Goal: Browse casually

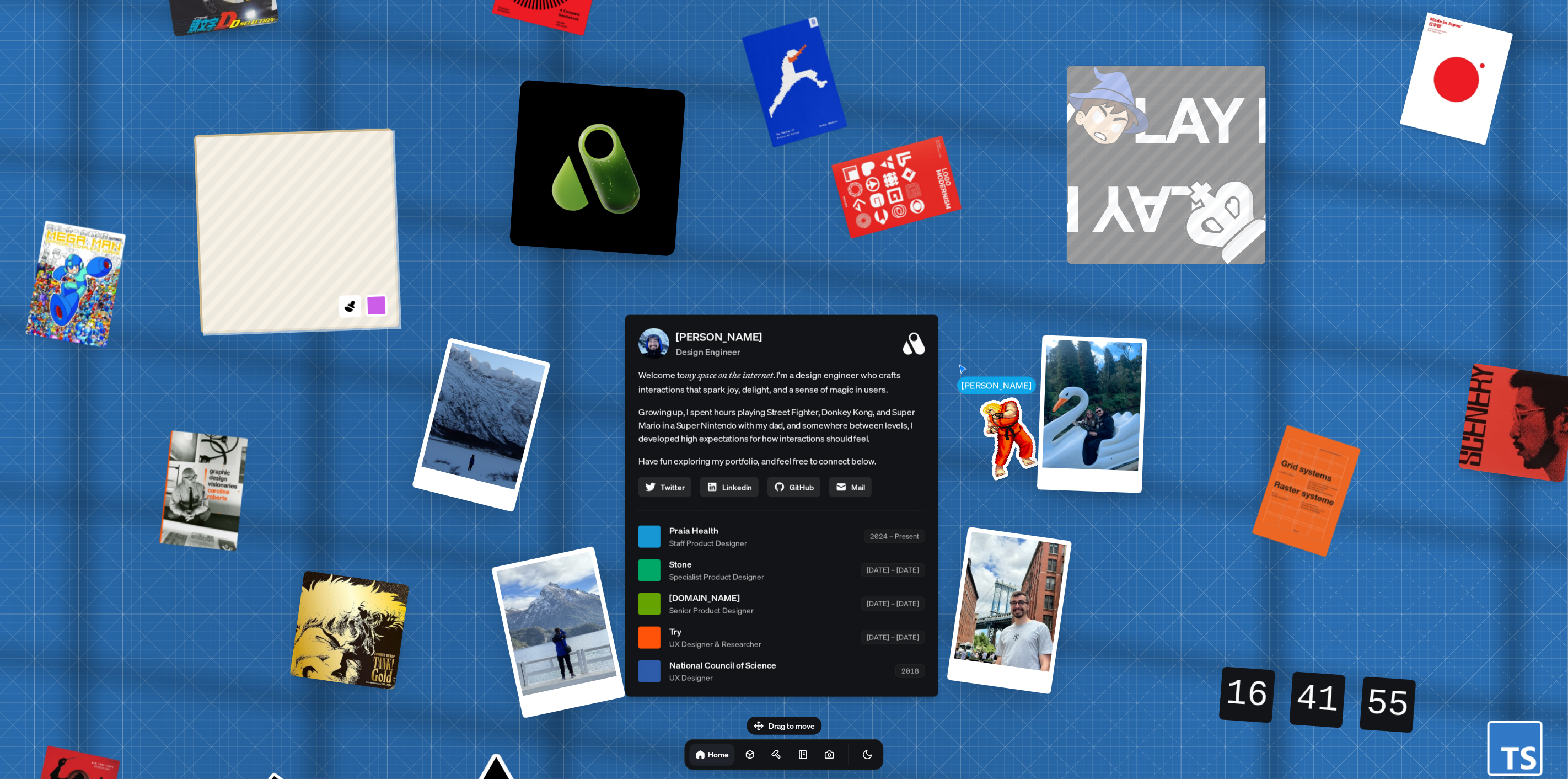
click at [422, 385] on div "[PERSON_NAME] [PERSON_NAME] Design Engineer Welcome to my space on the internet…" at bounding box center [784, 536] width 1649 height 1444
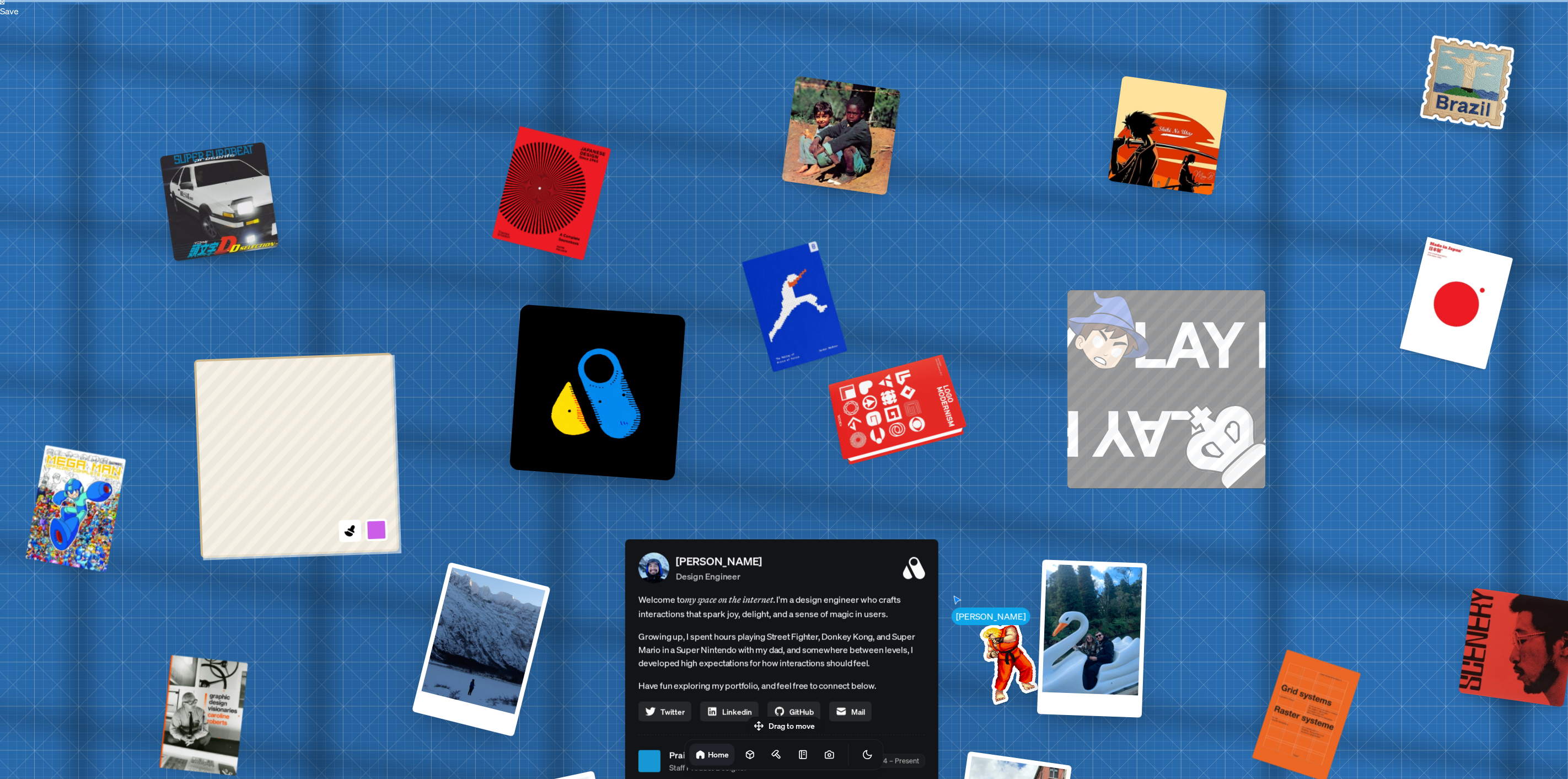
click at [905, 418] on div at bounding box center [899, 411] width 134 height 102
click at [903, 443] on div at bounding box center [905, 443] width 115 height 35
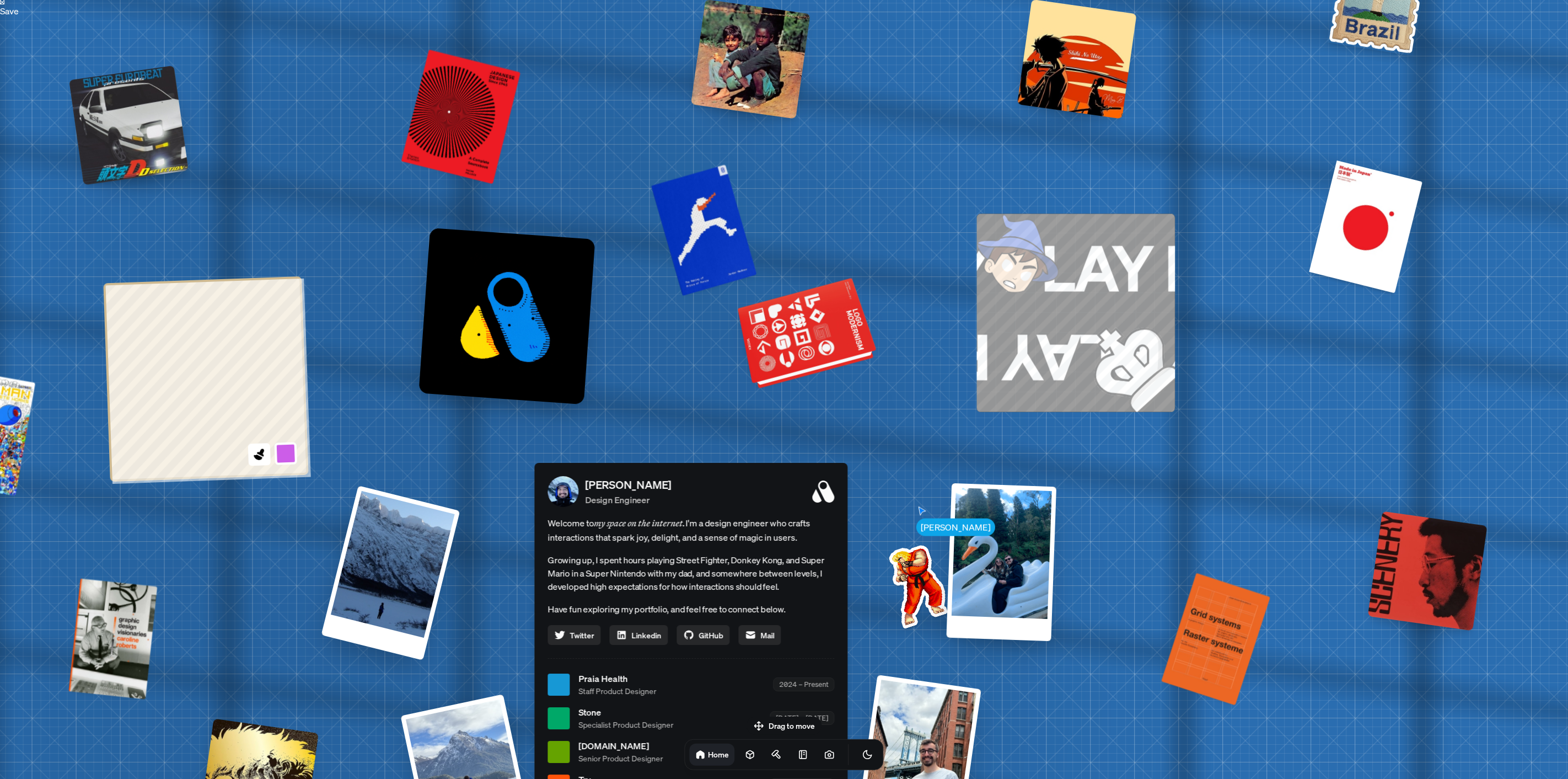
drag, startPoint x: 907, startPoint y: 440, endPoint x: 803, endPoint y: 347, distance: 139.5
click at [803, 347] on div at bounding box center [808, 335] width 134 height 102
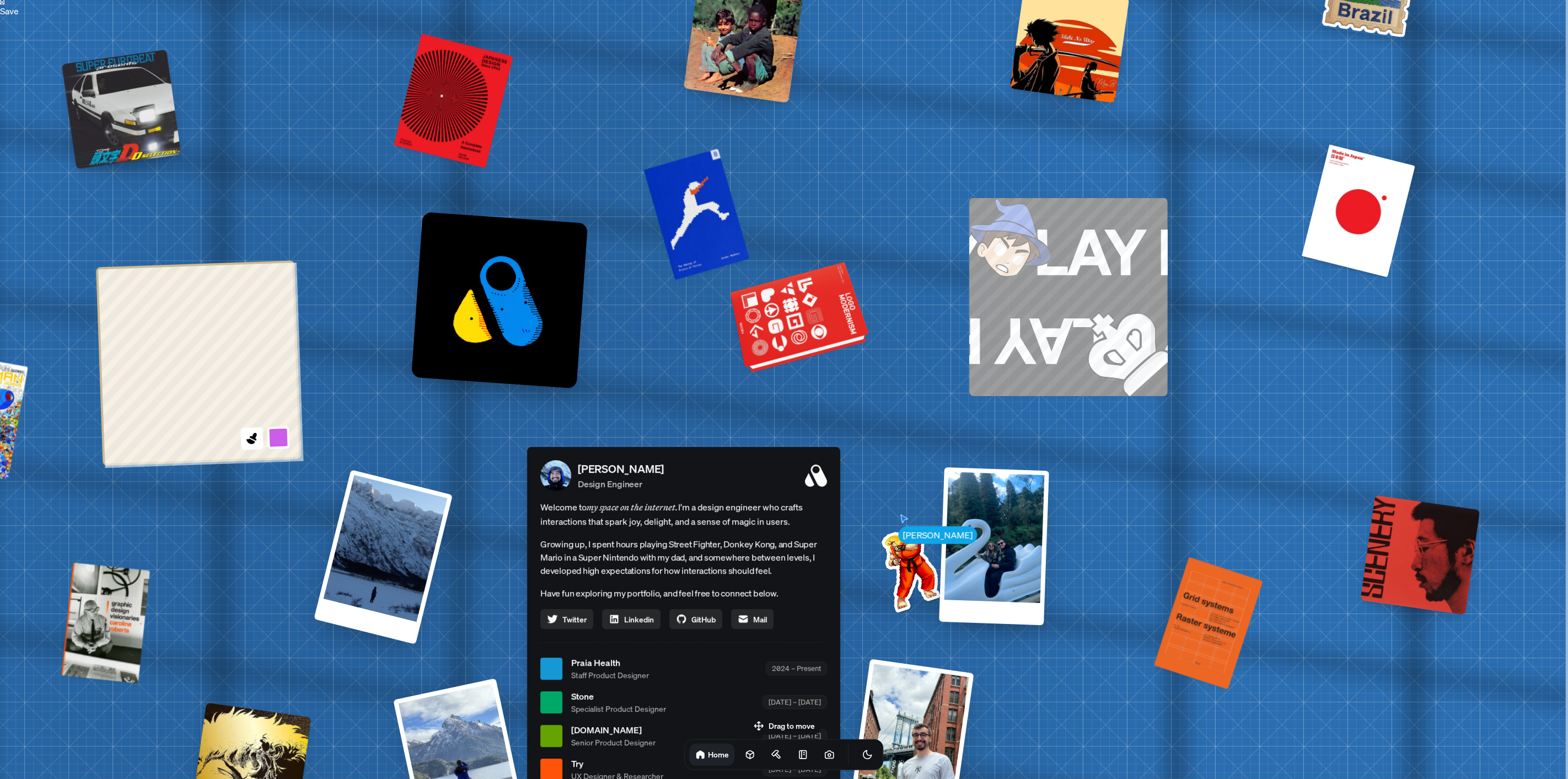
click at [805, 332] on div at bounding box center [800, 318] width 134 height 102
click at [799, 349] on div at bounding box center [800, 318] width 134 height 102
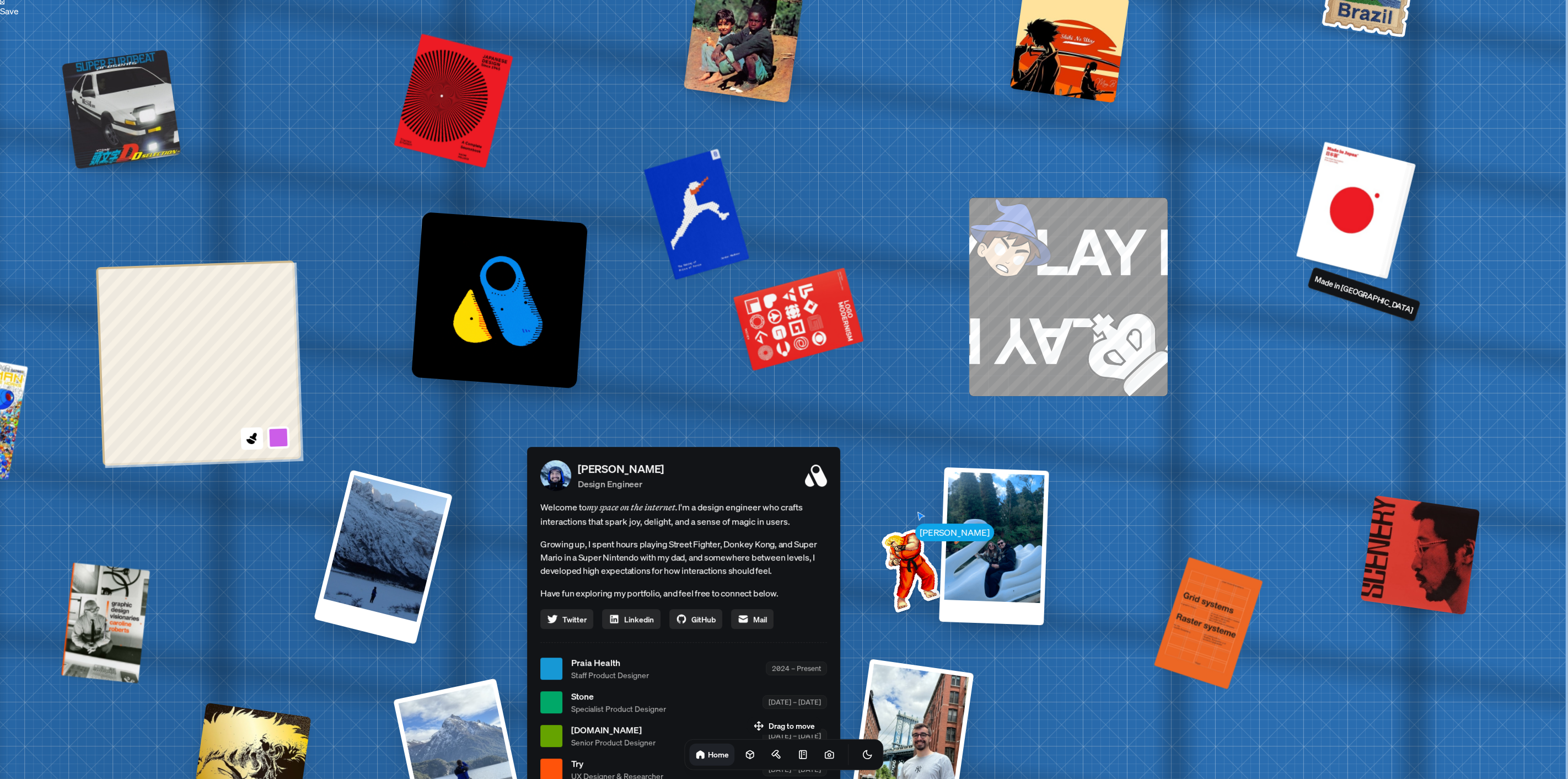
click at [1362, 229] on div at bounding box center [1356, 210] width 112 height 135
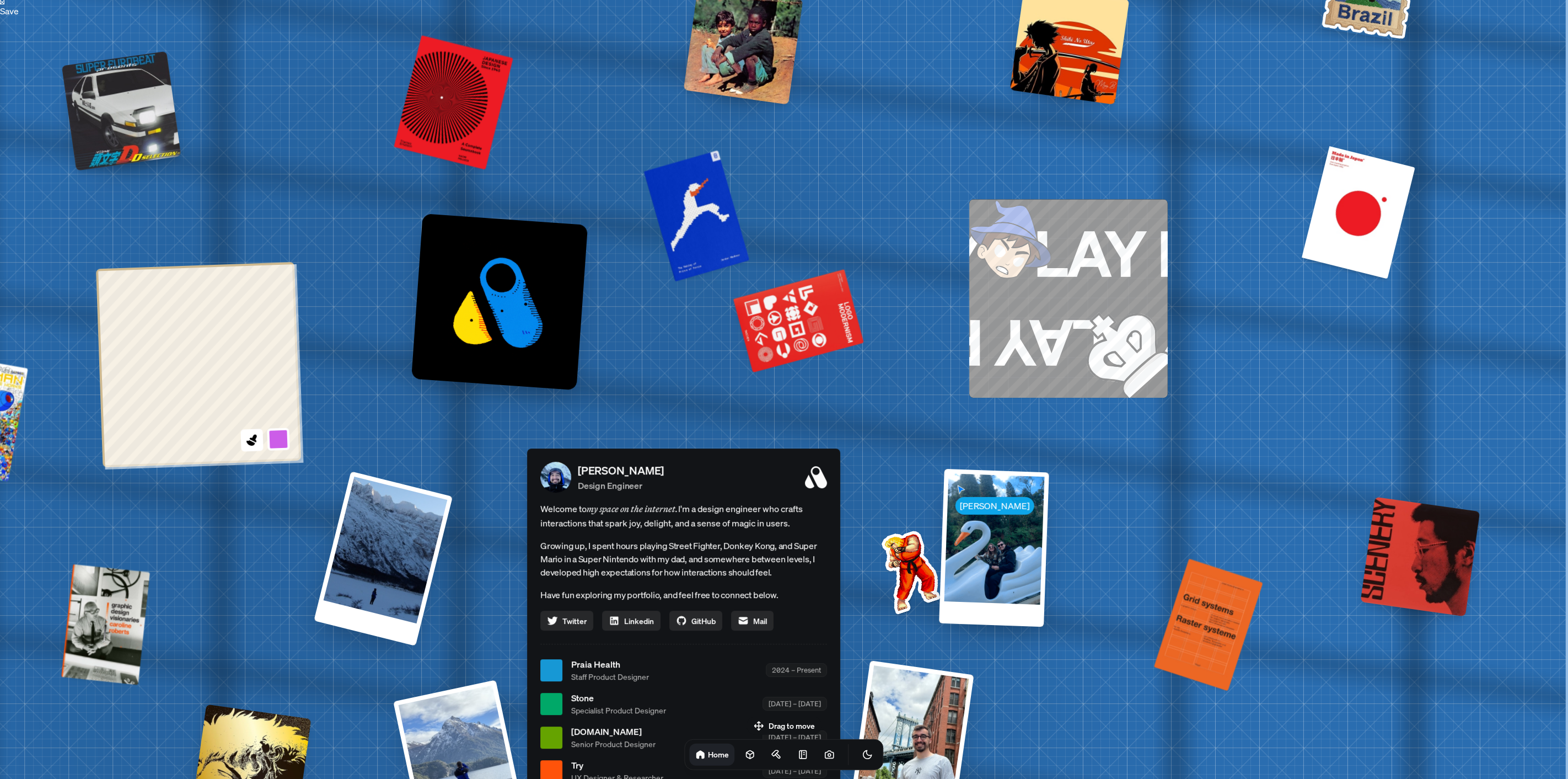
drag, startPoint x: 1291, startPoint y: 227, endPoint x: 1275, endPoint y: 230, distance: 16.3
click at [1275, 230] on div "[PERSON_NAME] [PERSON_NAME] Design Engineer Welcome to my space on the internet…" at bounding box center [685, 669] width 1649 height 1444
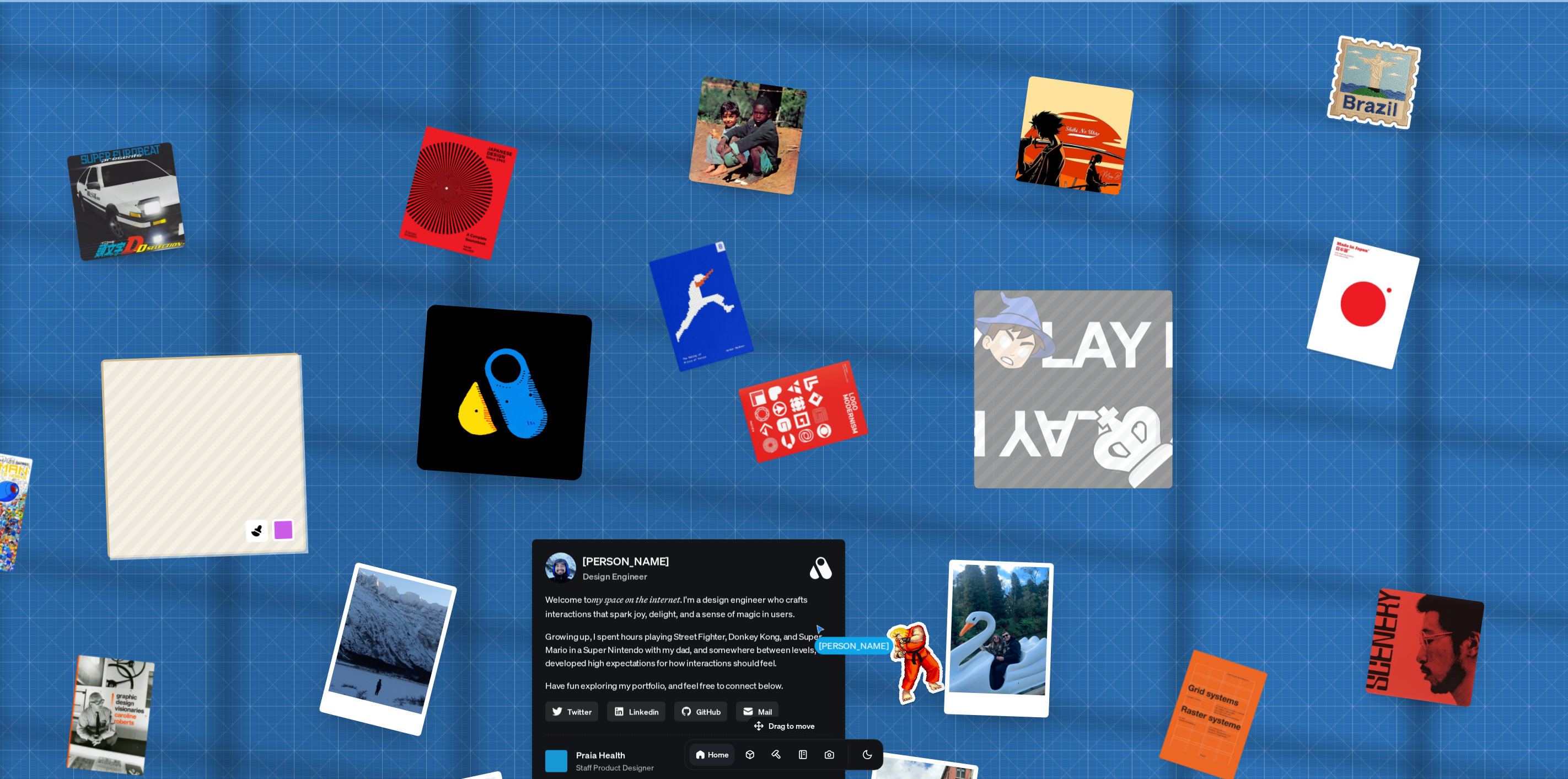
drag, startPoint x: 1339, startPoint y: 224, endPoint x: 1344, endPoint y: 406, distance: 182.1
click at [1344, 406] on div "[PERSON_NAME] [PERSON_NAME] Design Engineer Welcome to my space on the internet…" at bounding box center [690, 760] width 1649 height 1444
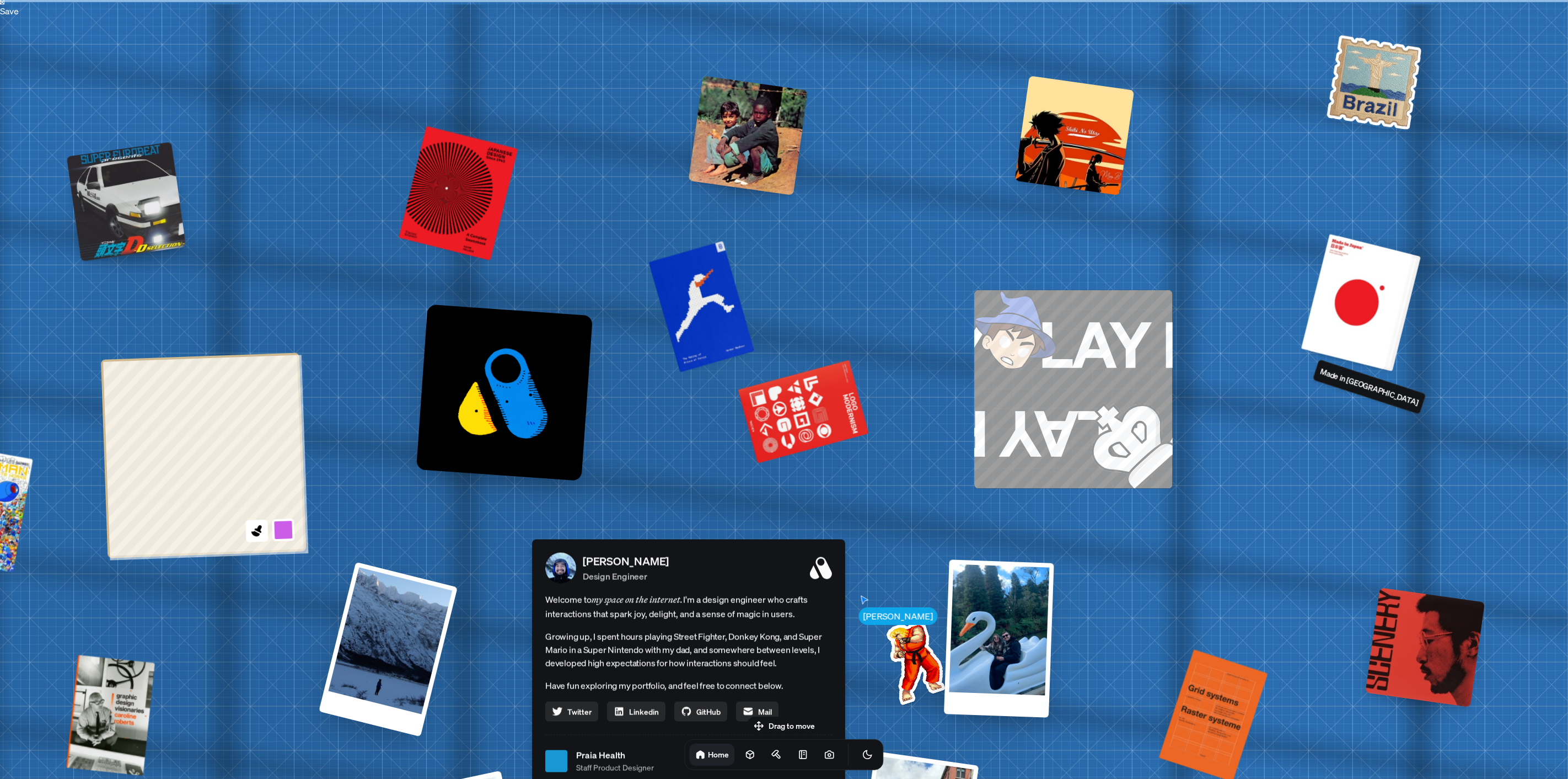
click at [1345, 306] on div at bounding box center [1361, 302] width 112 height 135
drag, startPoint x: 1352, startPoint y: 322, endPoint x: 1346, endPoint y: 317, distance: 7.8
click at [1346, 317] on div at bounding box center [1361, 302] width 112 height 135
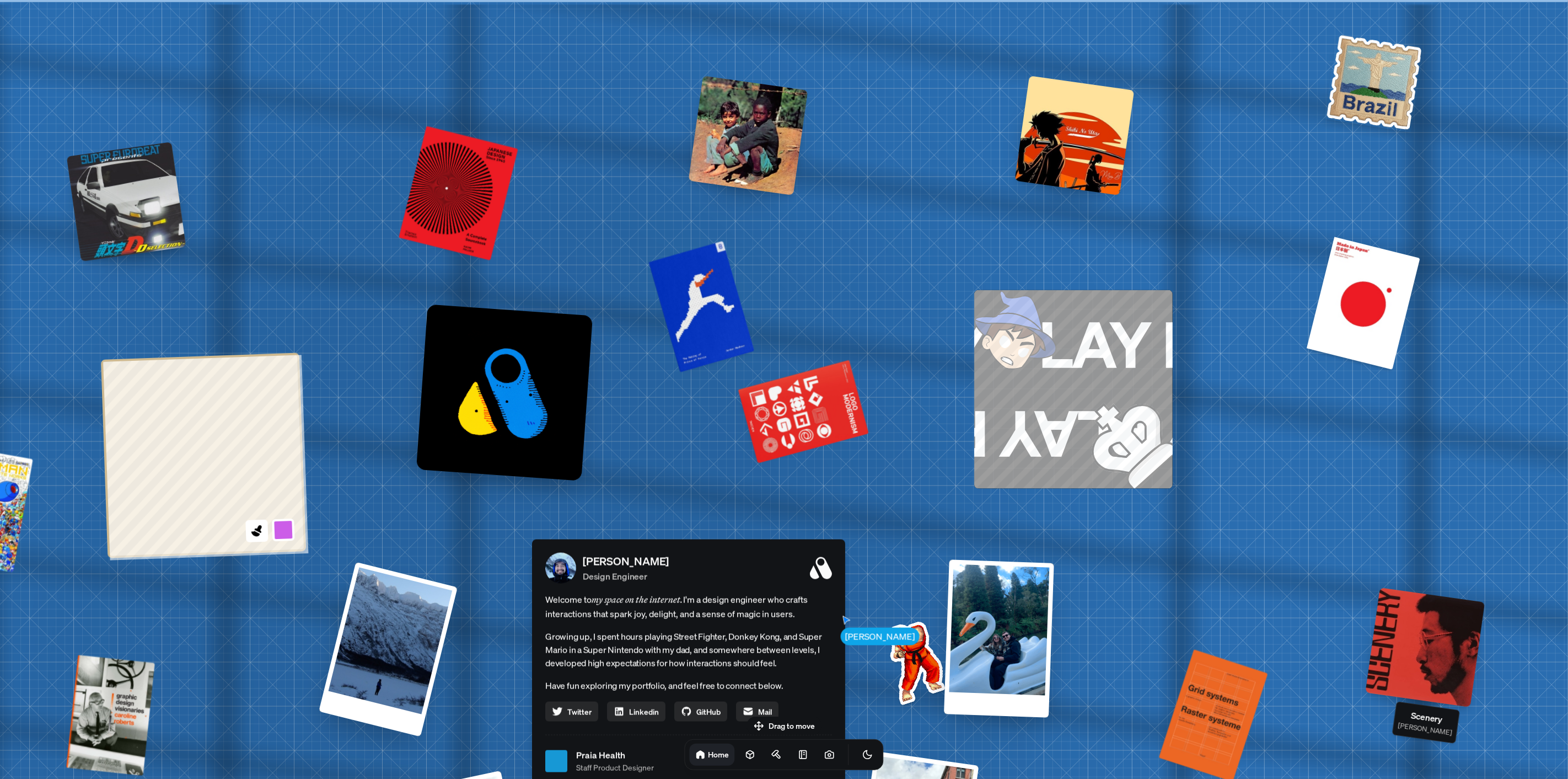
click at [1410, 624] on div at bounding box center [1425, 647] width 119 height 119
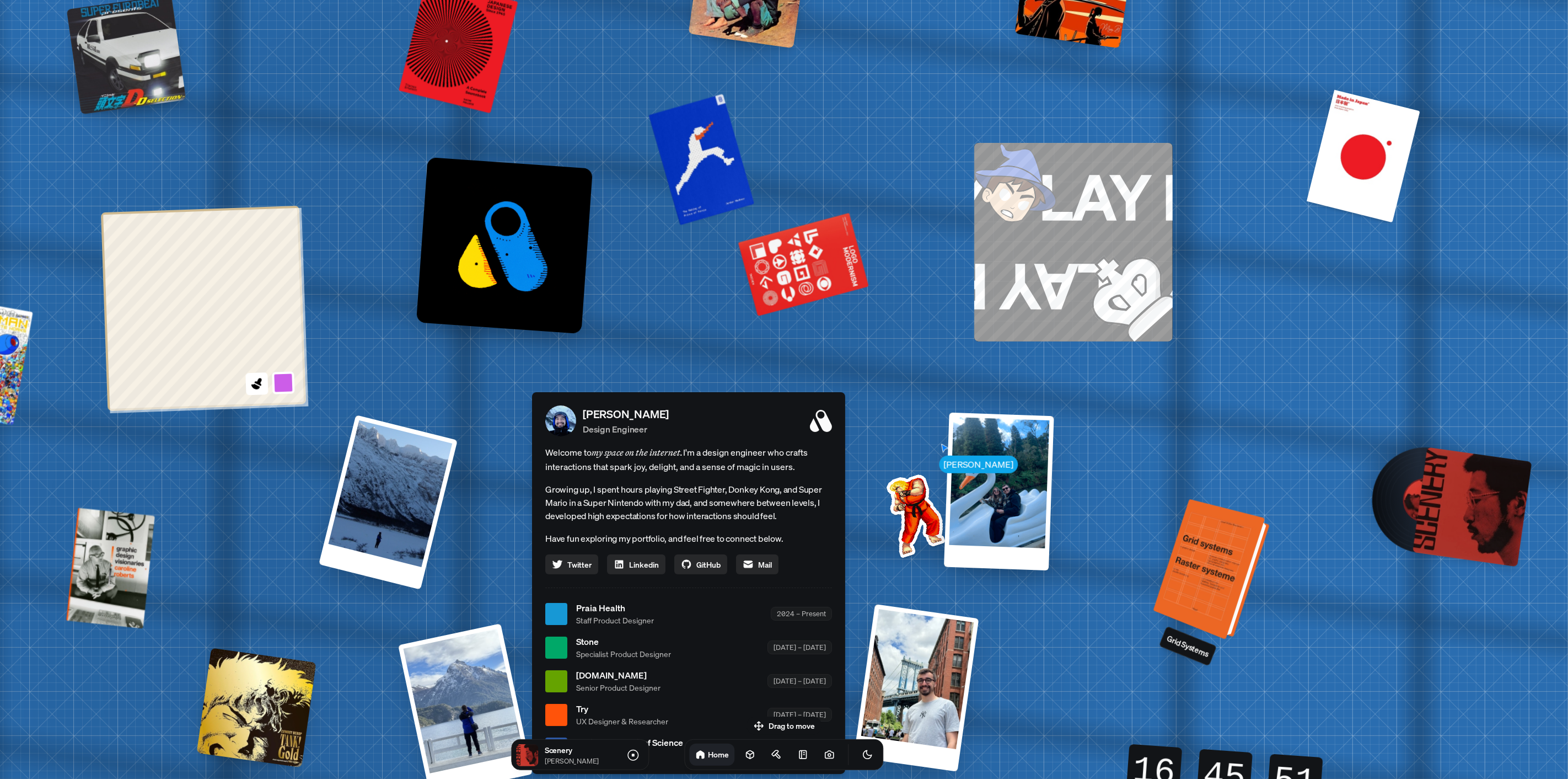
click at [1221, 562] on div at bounding box center [1213, 570] width 108 height 135
